Goal: Transaction & Acquisition: Download file/media

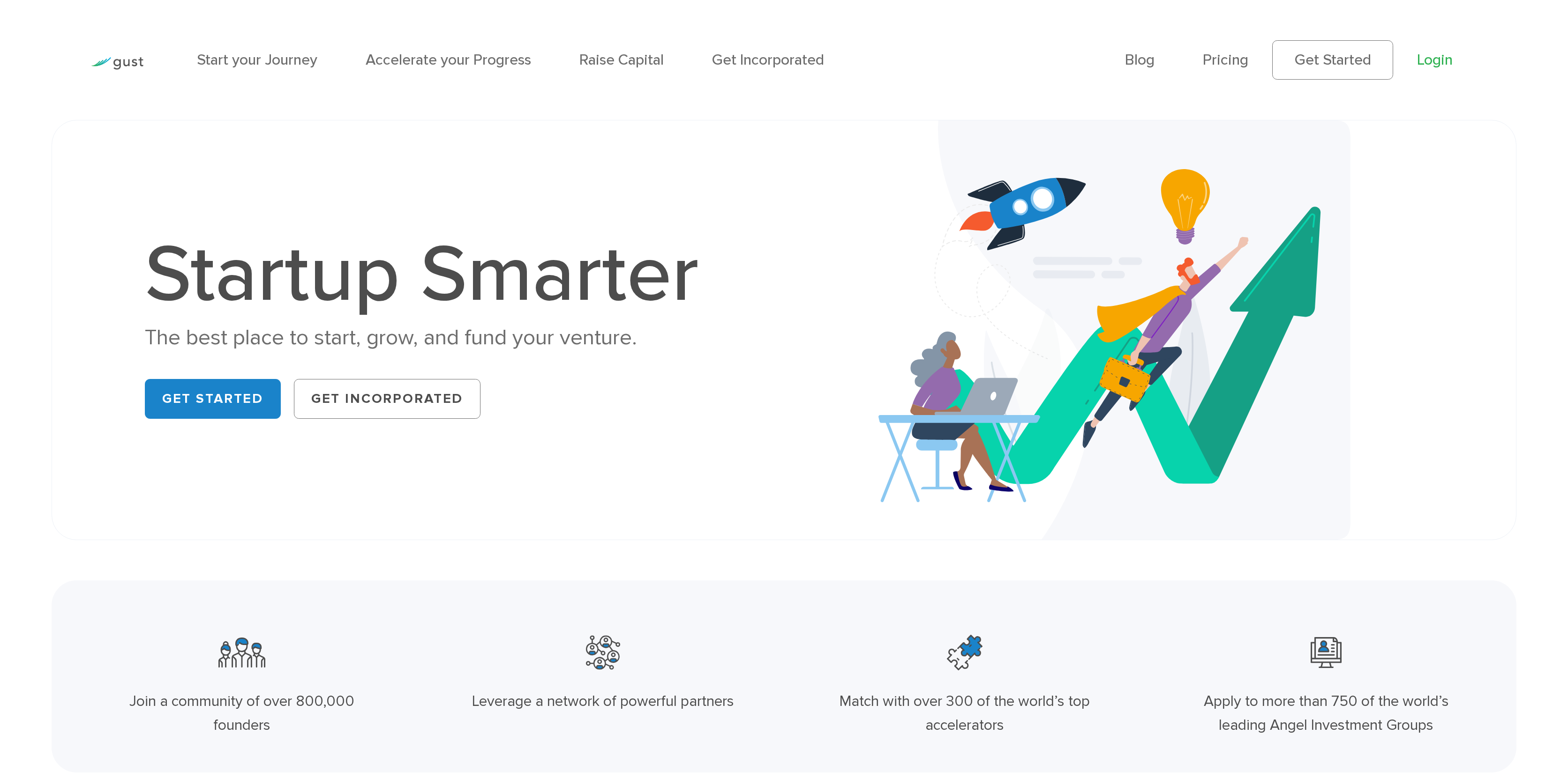
click at [1434, 54] on link "Login" at bounding box center [1434, 60] width 36 height 18
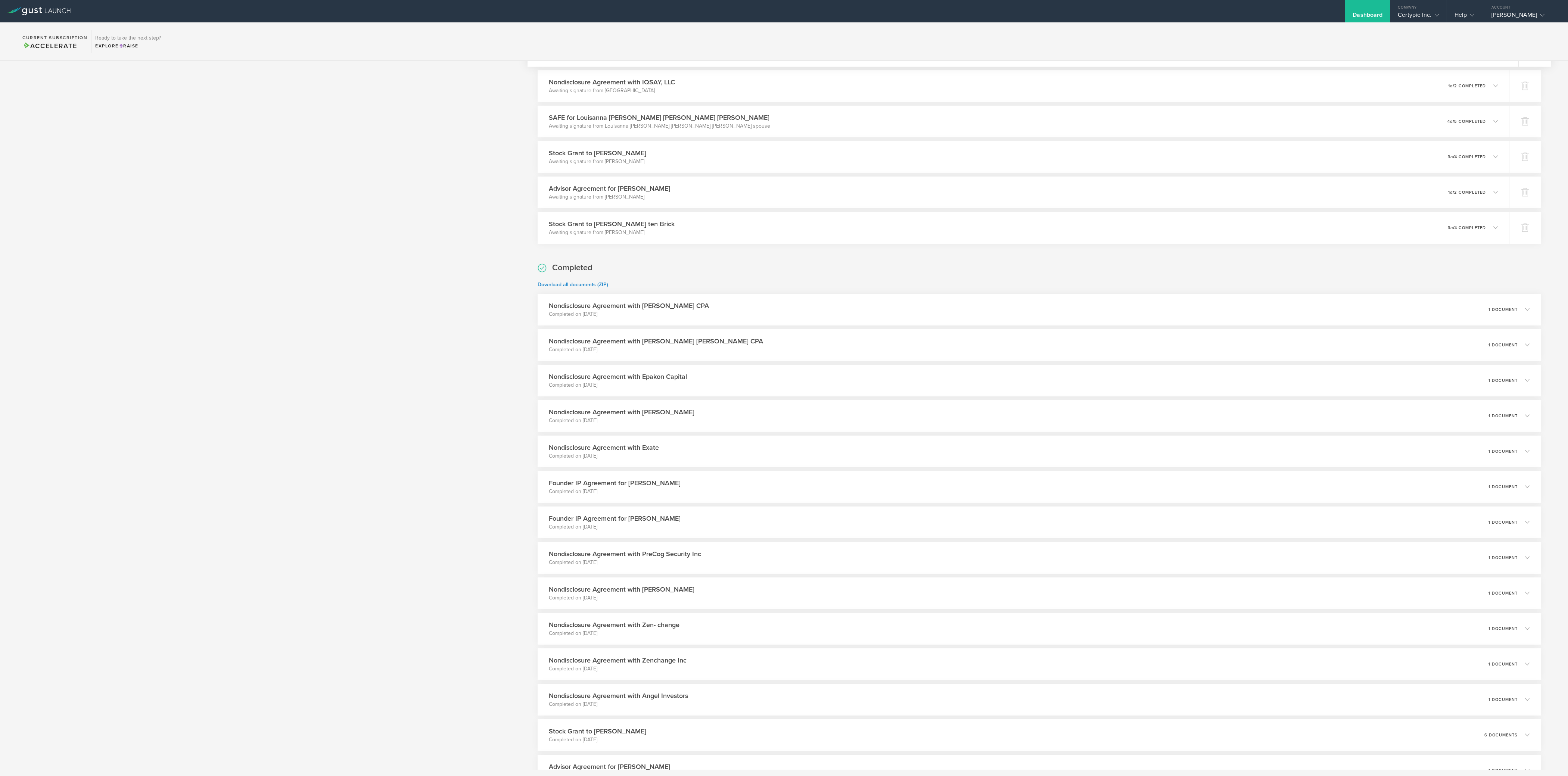
scroll to position [692, 0]
click at [907, 397] on div "Nondisclosure Agreement with [PERSON_NAME] Completed on [DATE] 1 document" at bounding box center [1039, 410] width 1023 height 32
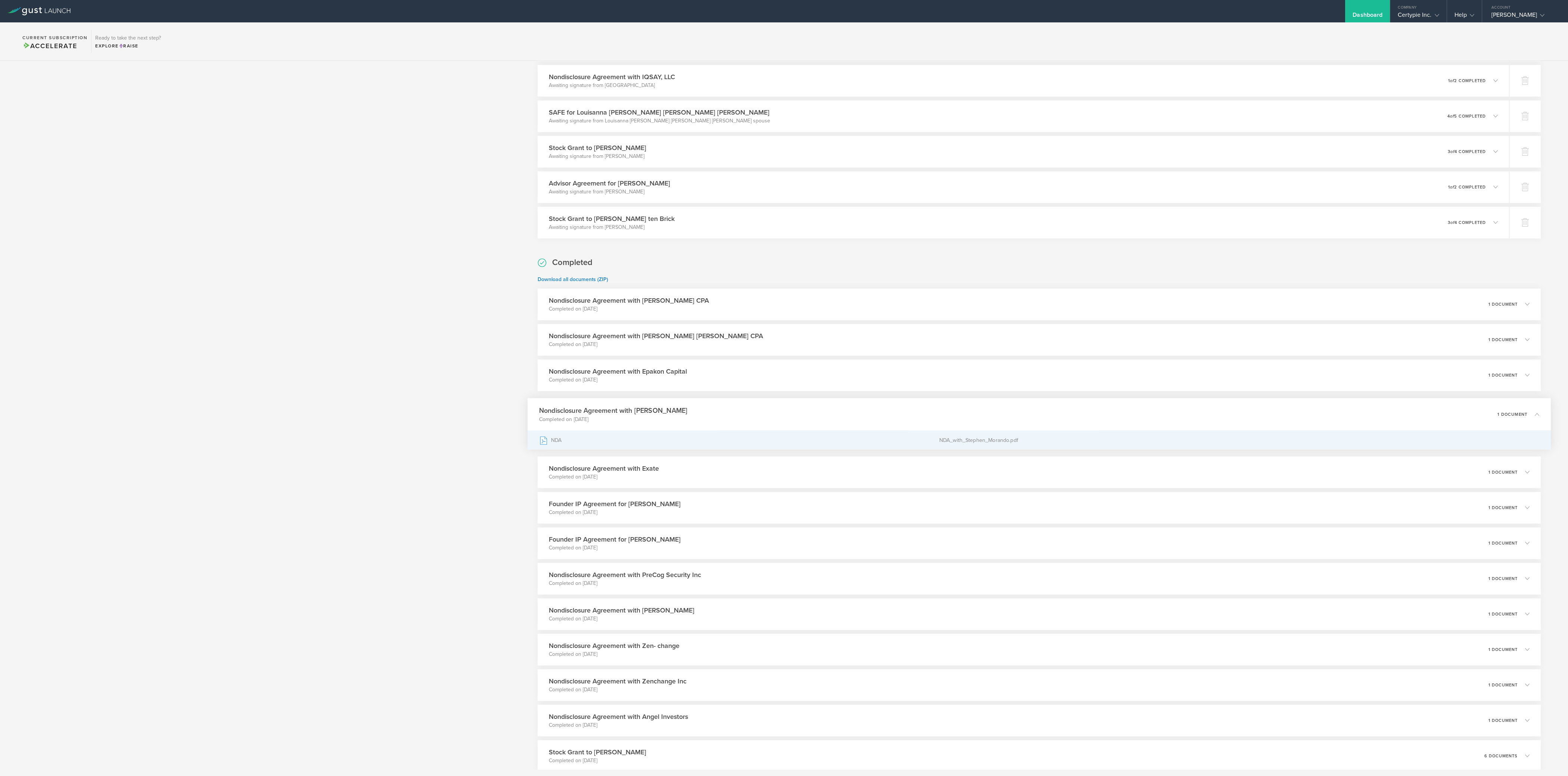
click at [600, 436] on div "NDA" at bounding box center [738, 440] width 400 height 19
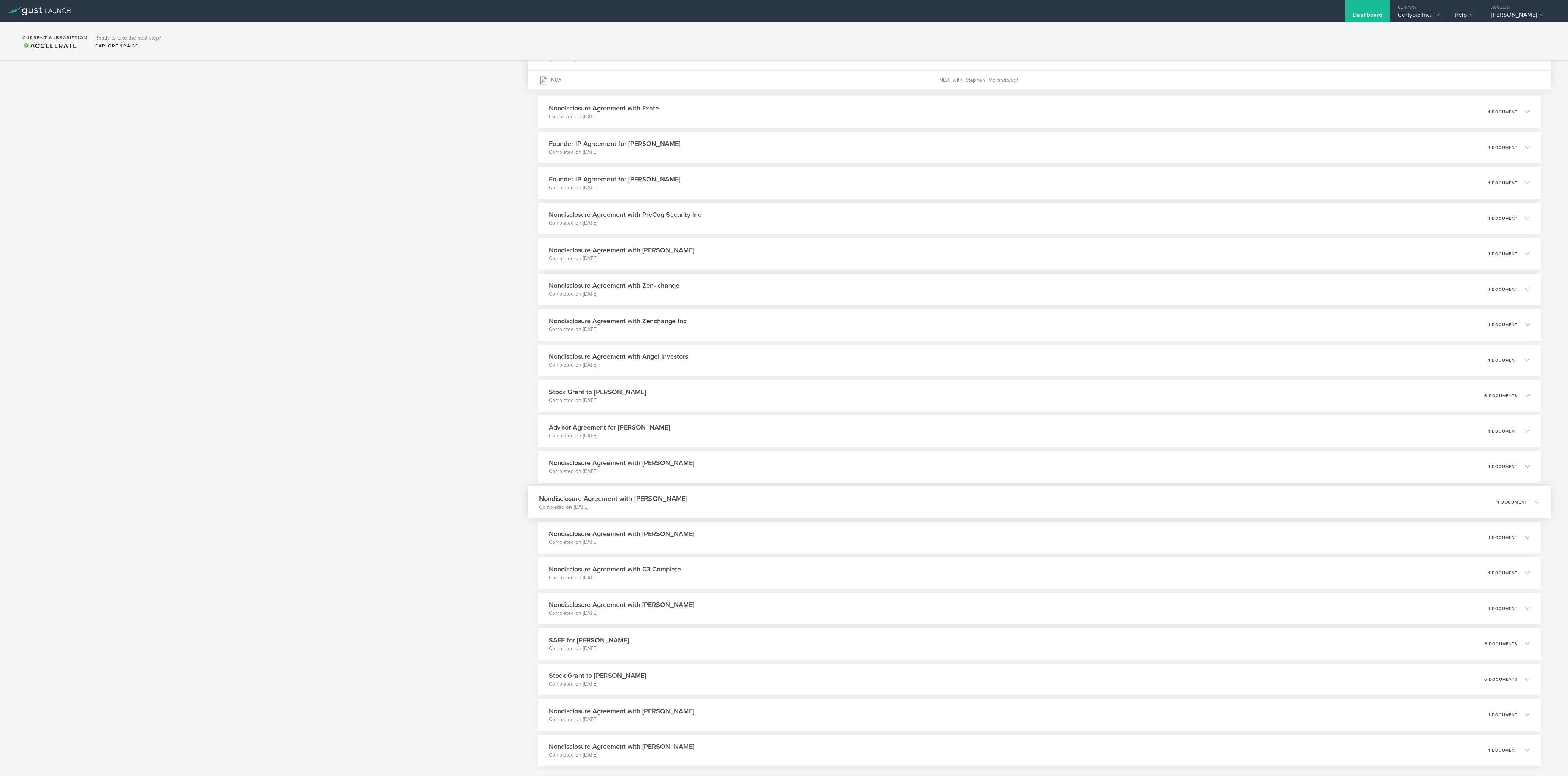
scroll to position [1053, 0]
